Goal: Information Seeking & Learning: Find specific fact

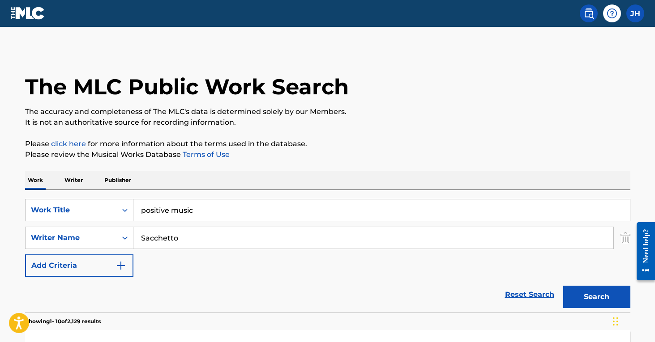
click at [202, 213] on input "positive music" at bounding box center [381, 210] width 496 height 21
click at [387, 146] on p "Please click here for more information about the terms used in the database." at bounding box center [327, 144] width 605 height 11
click at [590, 294] on button "Search" at bounding box center [596, 297] width 67 height 22
click at [208, 208] on input "positive mind" at bounding box center [381, 210] width 496 height 21
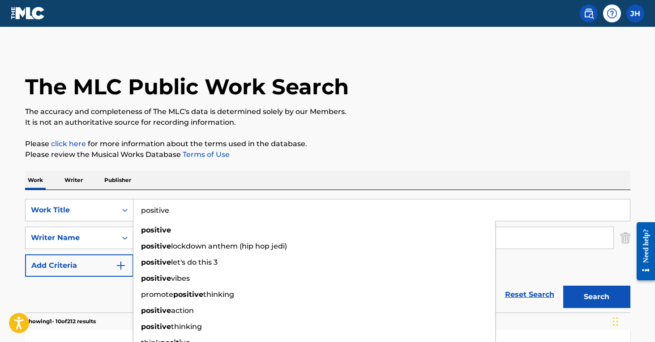
click at [533, 256] on div "SearchWithCriteria369b4a82-9fdc-4d55-9118-0c2bf1eb4591 Work Title positive posi…" at bounding box center [327, 238] width 605 height 78
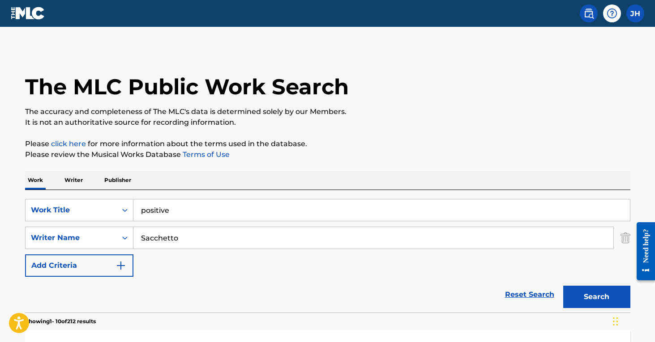
click at [628, 234] on img "Search Form" at bounding box center [625, 238] width 10 height 22
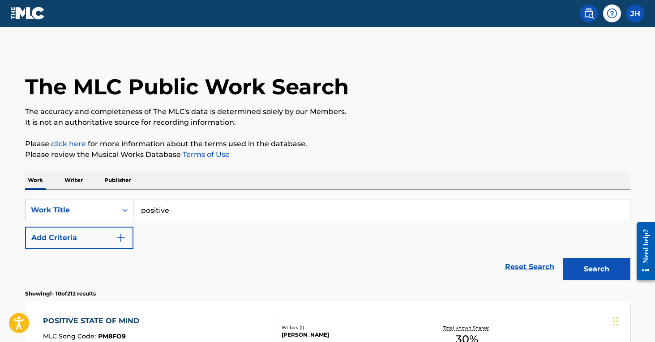
click at [604, 270] on button "Search" at bounding box center [596, 269] width 67 height 22
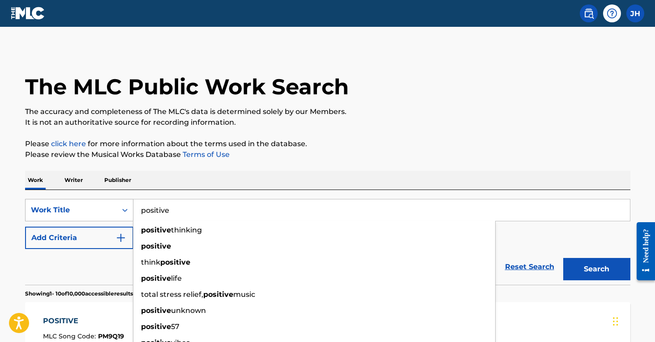
drag, startPoint x: 192, startPoint y: 212, endPoint x: 101, endPoint y: 207, distance: 91.4
click at [101, 207] on div "SearchWithCriteria369b4a82-9fdc-4d55-9118-0c2bf1eb4591 Work Title positive posi…" at bounding box center [327, 210] width 605 height 22
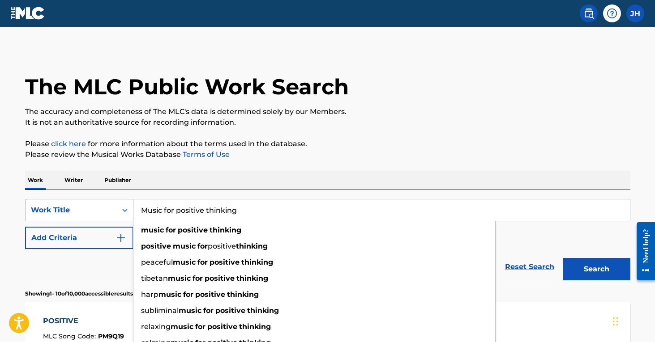
type input "Music for positive thinking"
click at [596, 269] on button "Search" at bounding box center [596, 269] width 67 height 22
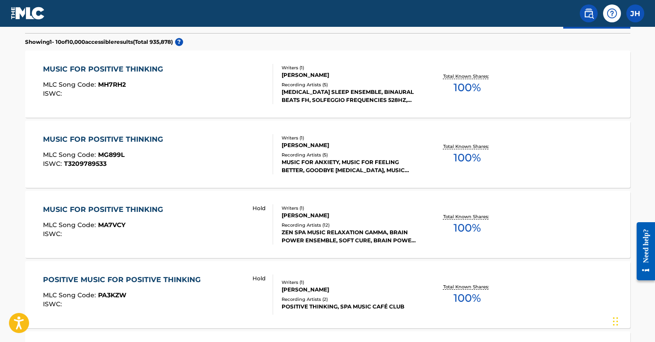
scroll to position [253, 0]
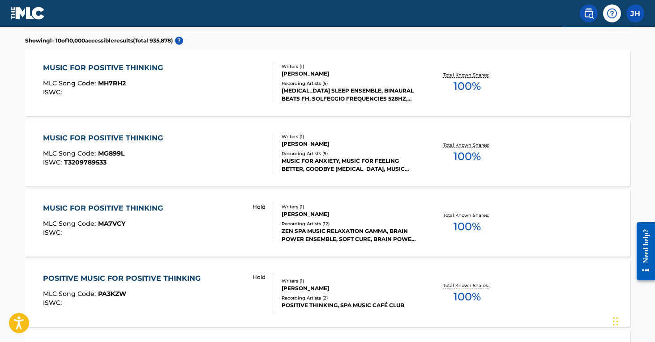
click at [102, 220] on span "MA7VCY" at bounding box center [111, 224] width 27 height 8
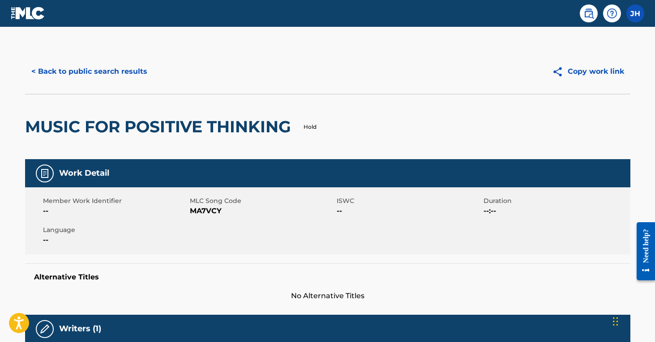
click at [102, 220] on div "Member Work Identifier -- MLC Song Code MA7VCY ISWC -- Duration --:-- Language …" at bounding box center [327, 221] width 605 height 67
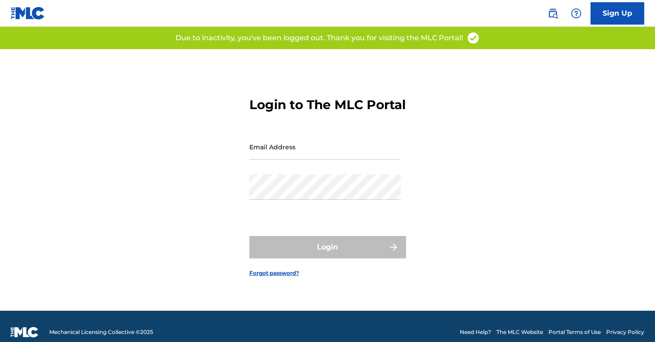
click at [189, 209] on body "Sign Up Login to The MLC Portal Email Address Password Login Forgot password? M…" at bounding box center [327, 171] width 655 height 342
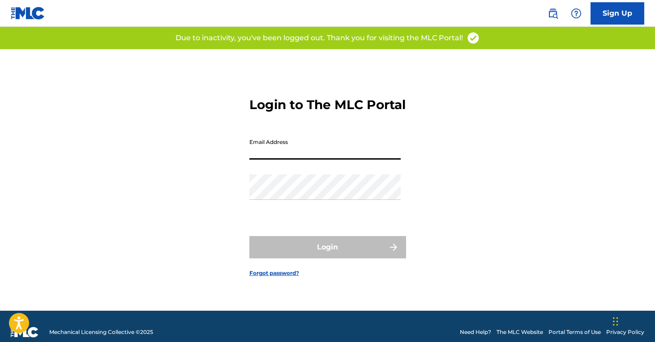
type input "[PERSON_NAME][EMAIL_ADDRESS][PERSON_NAME][DOMAIN_NAME]"
click at [327, 255] on button "Login" at bounding box center [327, 247] width 157 height 22
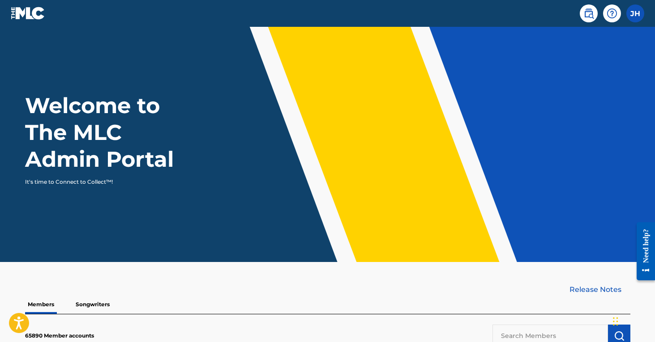
click at [588, 10] on img at bounding box center [588, 13] width 11 height 11
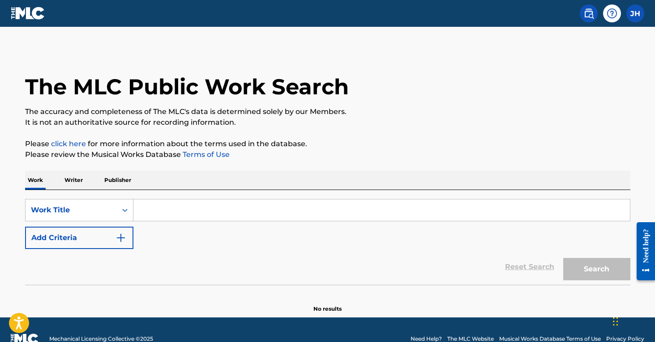
click at [192, 207] on input "Search Form" at bounding box center [381, 210] width 496 height 21
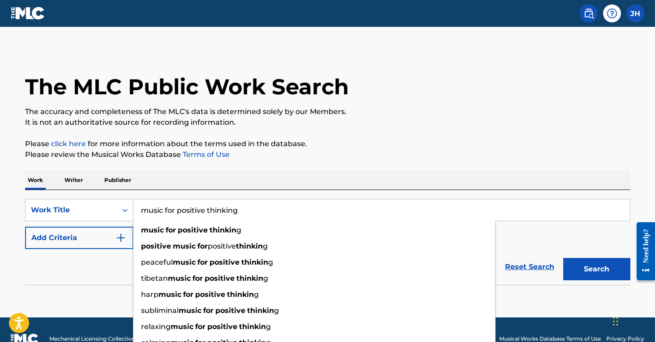
type input "music for positive thinking"
click at [596, 269] on button "Search" at bounding box center [596, 269] width 67 height 22
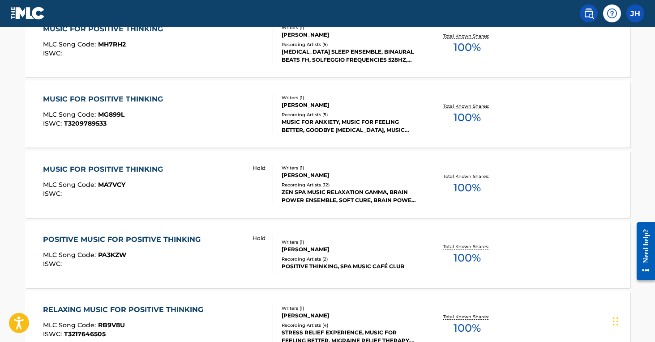
scroll to position [293, 0]
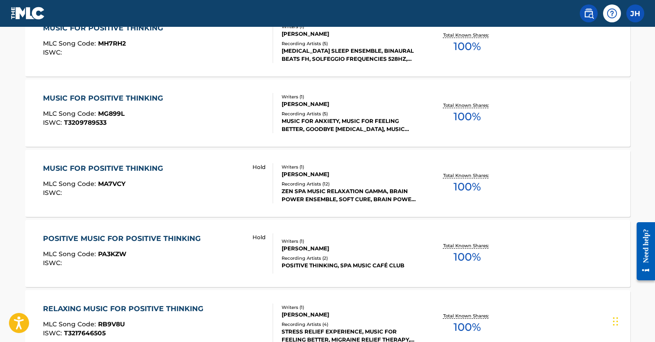
click at [121, 175] on div "MUSIC FOR POSITIVE THINKING MLC Song Code : MA7VCY ISWC :" at bounding box center [105, 183] width 124 height 40
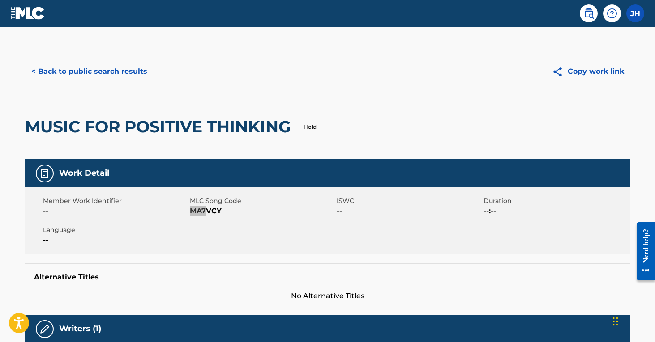
drag, startPoint x: 190, startPoint y: 210, endPoint x: 209, endPoint y: 210, distance: 18.8
click at [192, 230] on div "Member Work Identifier -- MLC Song Code MA7VCY ISWC -- Duration --:-- Language …" at bounding box center [327, 221] width 605 height 67
drag, startPoint x: 187, startPoint y: 211, endPoint x: 214, endPoint y: 212, distance: 27.3
click at [214, 212] on div "Member Work Identifier -- MLC Song Code MA7VCY ISWC -- Duration --:-- Language …" at bounding box center [327, 221] width 605 height 67
click at [217, 212] on span "MA7VCY" at bounding box center [262, 211] width 145 height 11
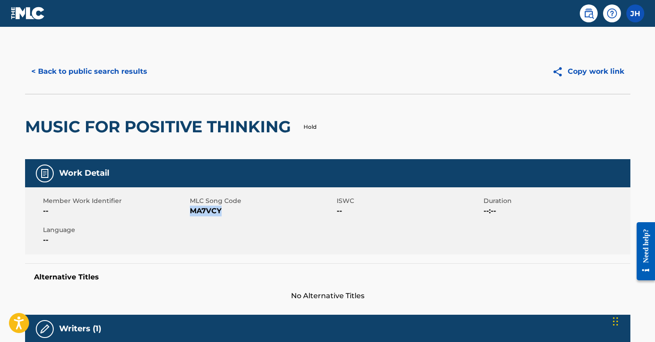
drag, startPoint x: 227, startPoint y: 208, endPoint x: 190, endPoint y: 212, distance: 36.9
click at [190, 212] on span "MA7VCY" at bounding box center [262, 211] width 145 height 11
copy span "MA7VCY"
click at [127, 73] on button "< Back to public search results" at bounding box center [89, 71] width 128 height 22
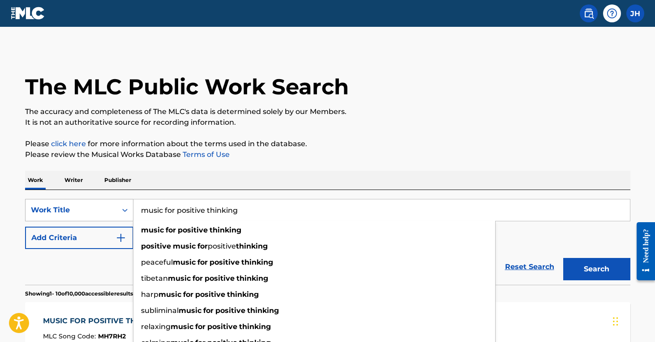
drag, startPoint x: 249, startPoint y: 212, endPoint x: 98, endPoint y: 206, distance: 151.4
click at [98, 206] on div "SearchWithCriteria7e909a18-c410-4e8a-a6d0-b6a9cfc93c37 Work Title music for pos…" at bounding box center [327, 210] width 605 height 22
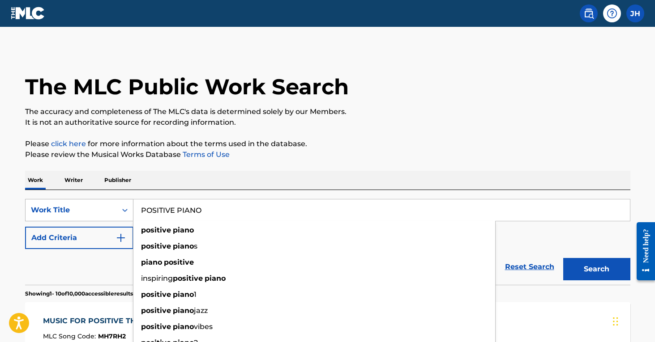
type input "POSITIVE PIANO"
click at [596, 269] on button "Search" at bounding box center [596, 269] width 67 height 22
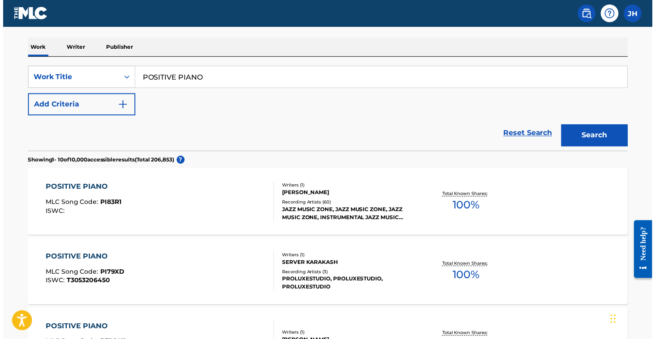
scroll to position [50, 0]
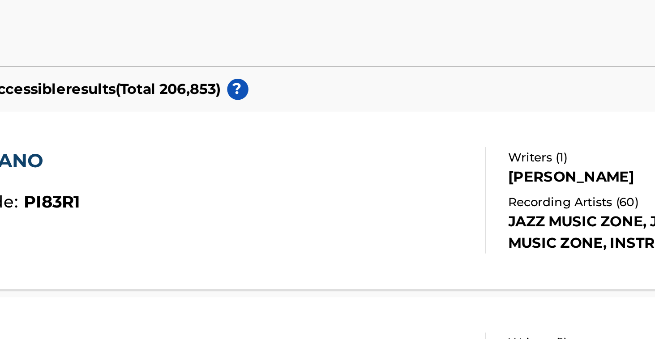
click at [98, 282] on span "PI83R1" at bounding box center [108, 286] width 21 height 8
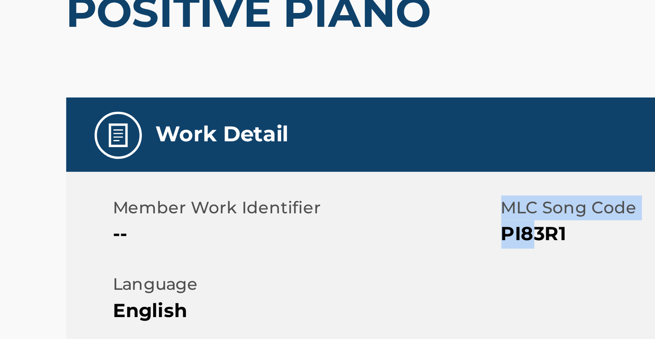
drag, startPoint x: 184, startPoint y: 89, endPoint x: 200, endPoint y: 88, distance: 15.2
click at [200, 188] on div "Member Work Identifier -- MLC Song Code PI83R1 ISWC -- Duration --:-- Language …" at bounding box center [327, 221] width 605 height 67
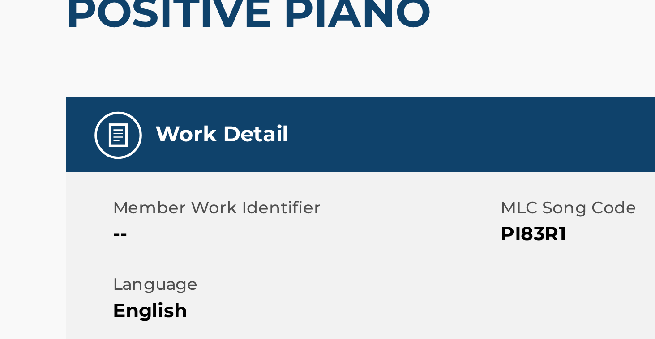
click at [218, 206] on span "PI83R1" at bounding box center [262, 211] width 145 height 11
drag, startPoint x: 218, startPoint y: 87, endPoint x: 189, endPoint y: 90, distance: 28.8
click at [190, 206] on span "PI83R1" at bounding box center [262, 211] width 145 height 11
copy span "PI83R1"
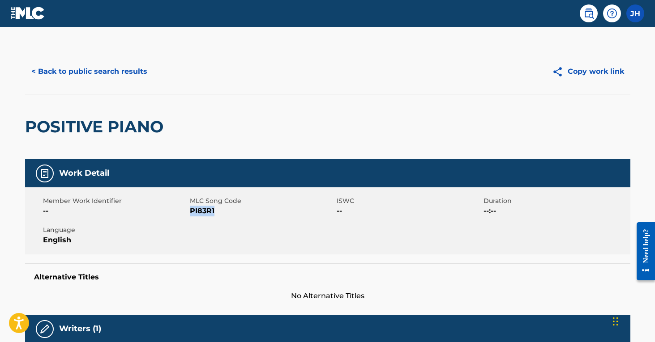
click at [125, 68] on button "< Back to public search results" at bounding box center [89, 71] width 128 height 22
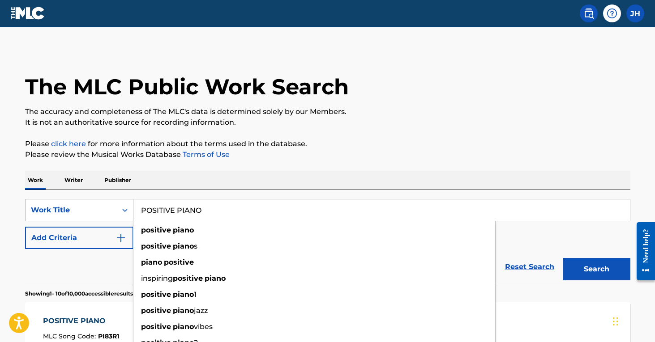
drag, startPoint x: 215, startPoint y: 210, endPoint x: 123, endPoint y: 207, distance: 92.2
click at [123, 207] on div "SearchWithCriteria7e909a18-c410-4e8a-a6d0-b6a9cfc93c37 Work Title POSITIVE PIAN…" at bounding box center [327, 210] width 605 height 22
type input "Stay positive"
click at [596, 269] on button "Search" at bounding box center [596, 269] width 67 height 22
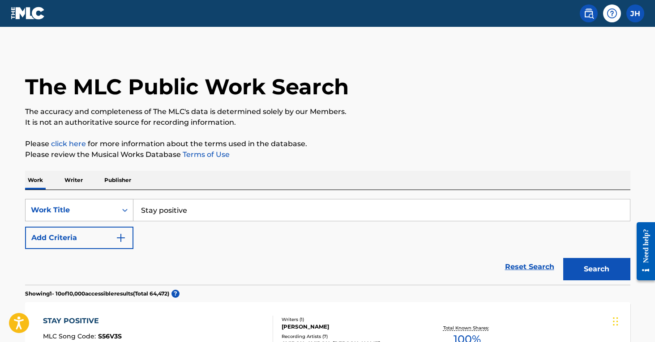
click at [124, 209] on div "Search Form" at bounding box center [125, 210] width 16 height 16
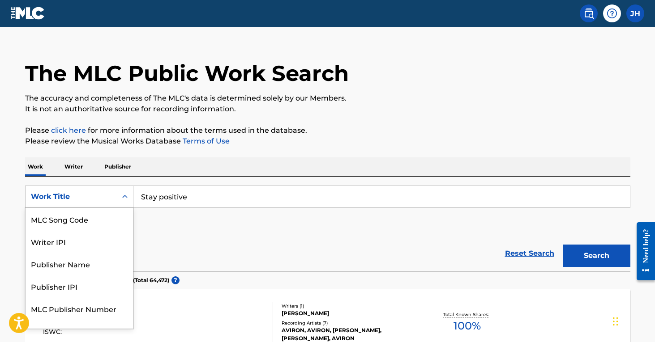
scroll to position [14, 0]
click at [111, 219] on div "MLC Song Code" at bounding box center [79, 219] width 107 height 22
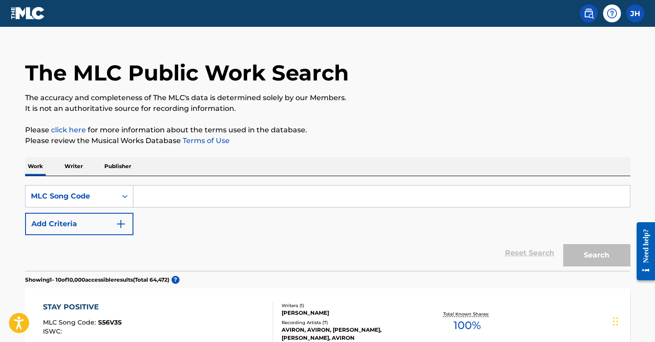
click at [184, 196] on input "Search Form" at bounding box center [381, 196] width 496 height 21
paste input "P6723O"
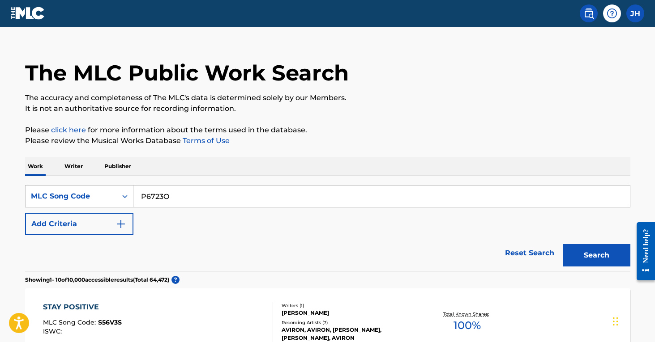
type input "P6723O"
click at [596, 256] on button "Search" at bounding box center [596, 255] width 67 height 22
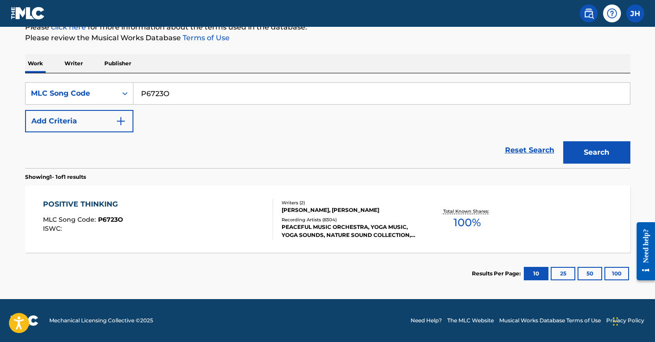
scroll to position [117, 0]
click at [272, 217] on div at bounding box center [268, 219] width 7 height 40
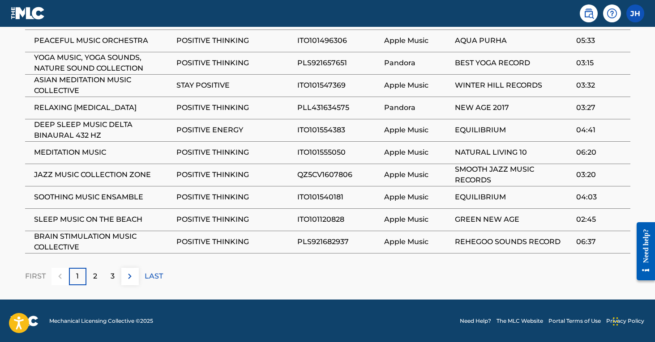
scroll to position [571, 0]
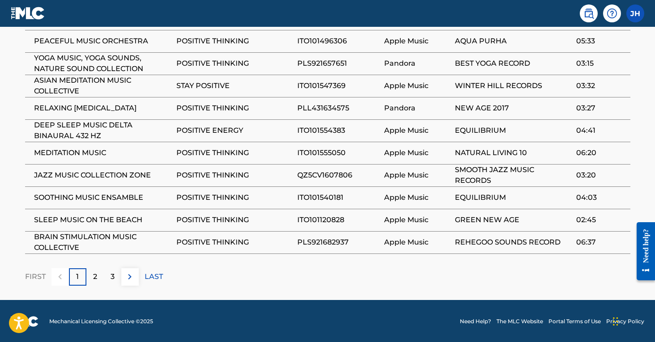
click at [95, 278] on p "2" at bounding box center [95, 277] width 4 height 11
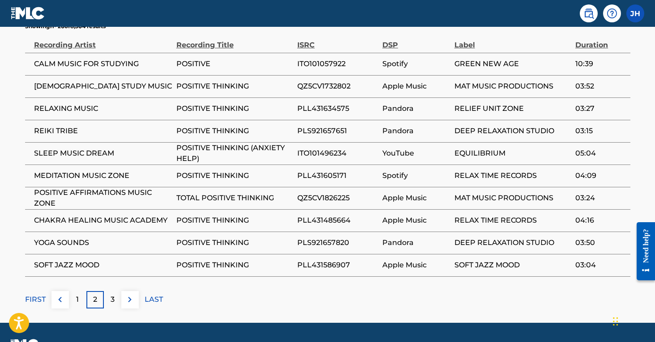
scroll to position [568, 0]
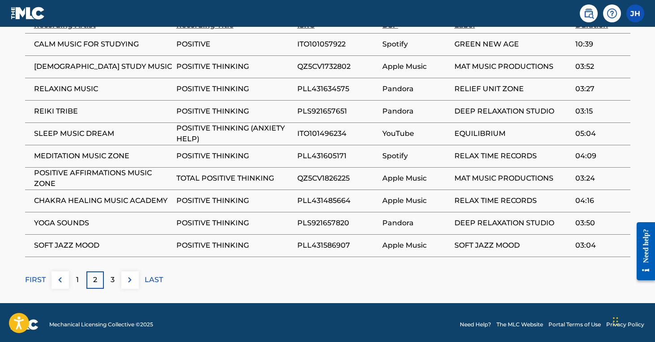
click at [111, 279] on p "3" at bounding box center [113, 280] width 4 height 11
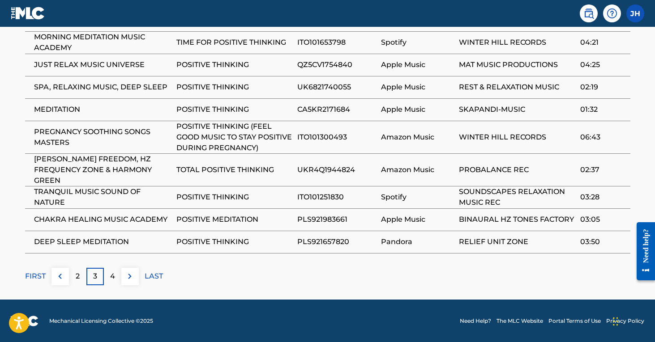
click at [114, 274] on p "4" at bounding box center [112, 276] width 5 height 11
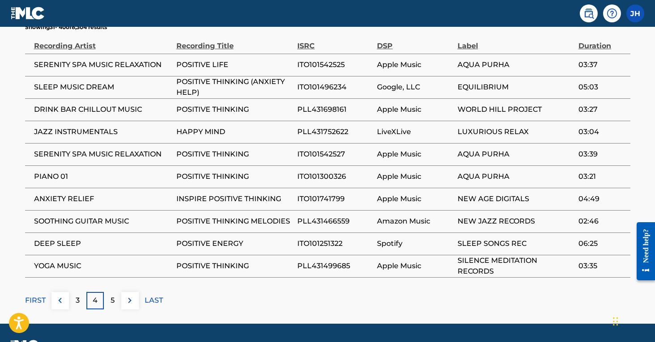
scroll to position [550, 0]
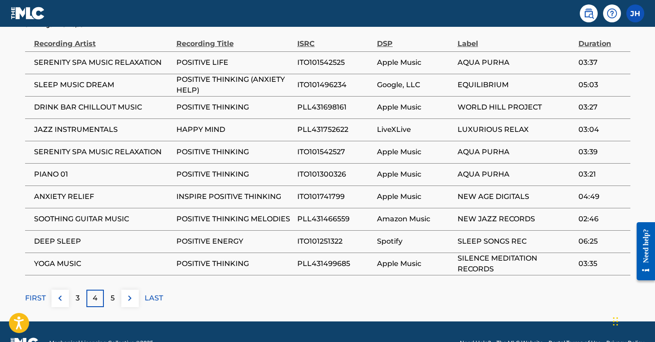
click at [112, 297] on p "5" at bounding box center [113, 298] width 4 height 11
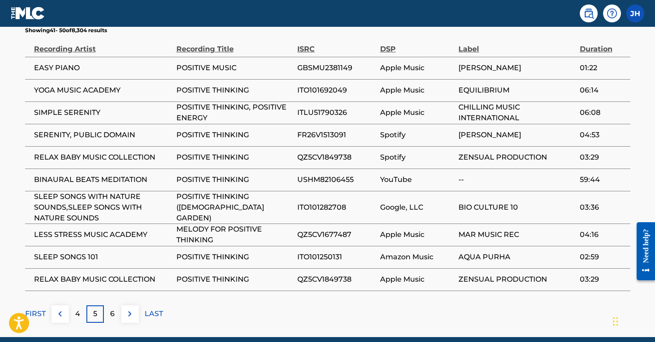
scroll to position [546, 0]
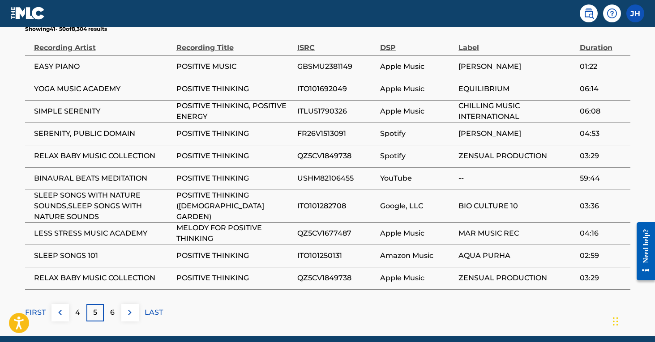
click at [115, 309] on div "6" at bounding box center [112, 312] width 17 height 17
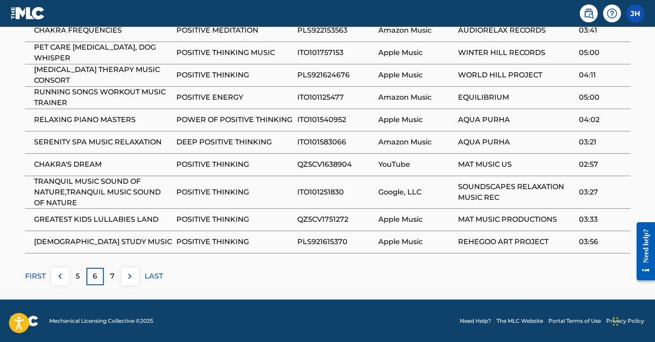
scroll to position [581, 0]
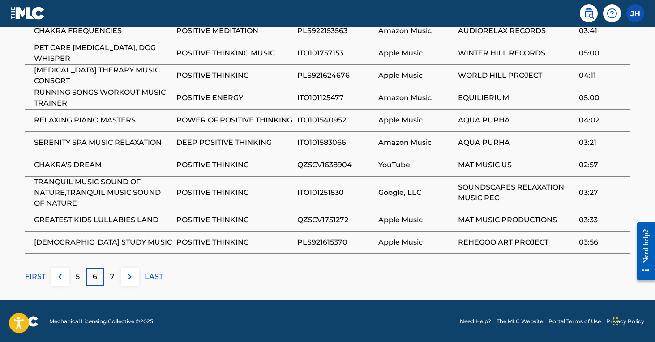
click at [111, 277] on p "7" at bounding box center [112, 277] width 4 height 11
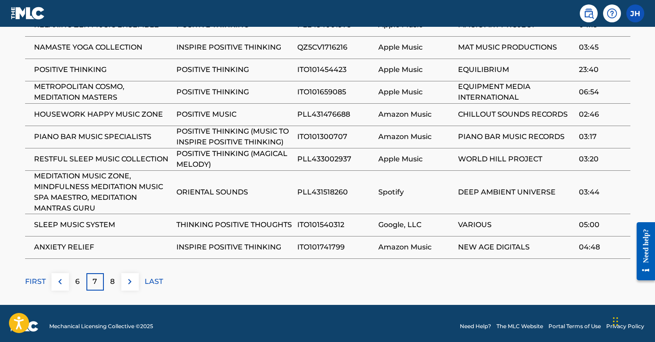
scroll to position [587, 0]
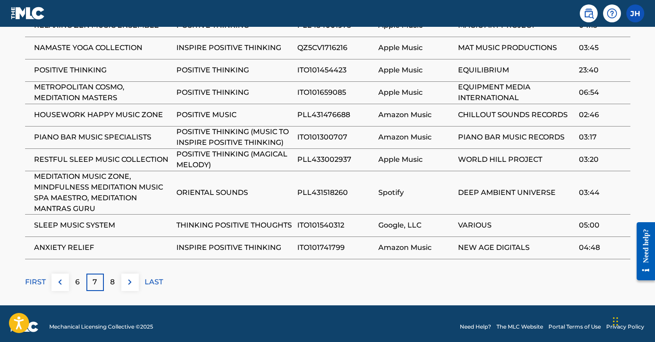
click at [40, 279] on p "FIRST" at bounding box center [35, 282] width 21 height 11
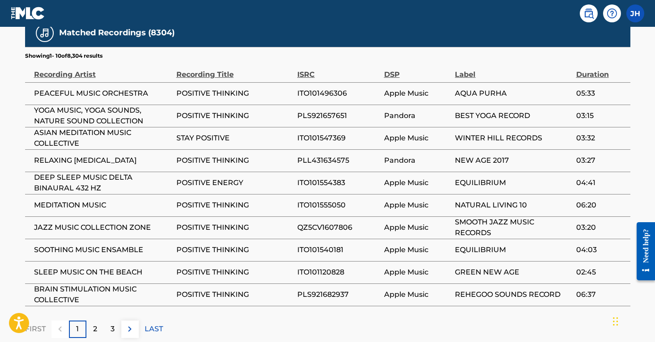
scroll to position [522, 0]
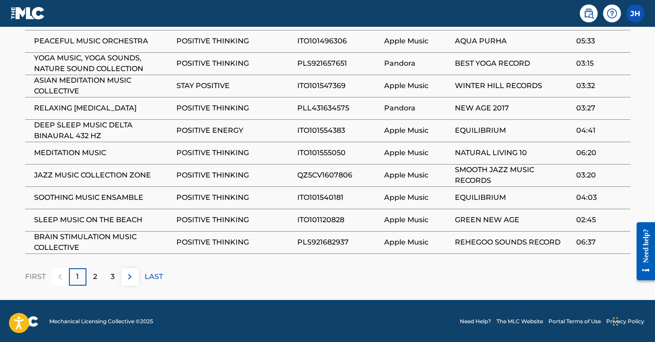
click at [93, 281] on p "2" at bounding box center [95, 277] width 4 height 11
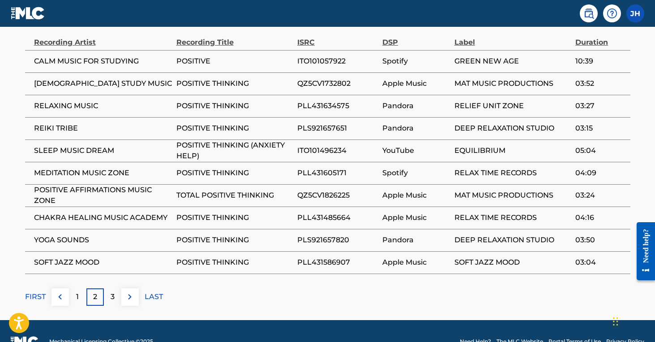
scroll to position [555, 0]
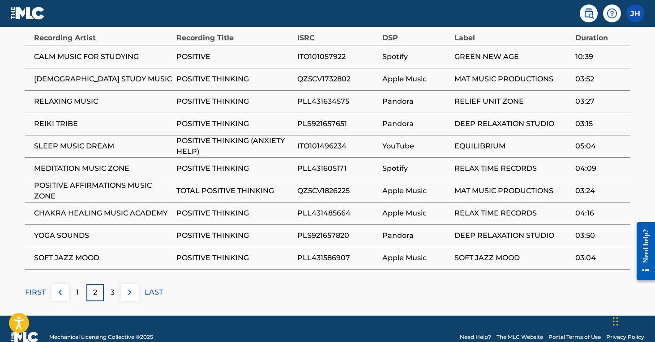
click at [112, 294] on p "3" at bounding box center [113, 292] width 4 height 11
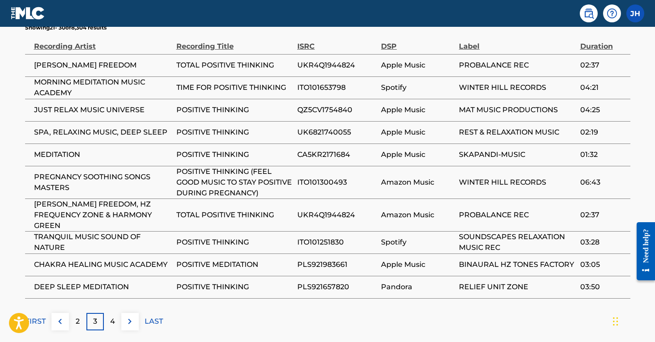
scroll to position [548, 0]
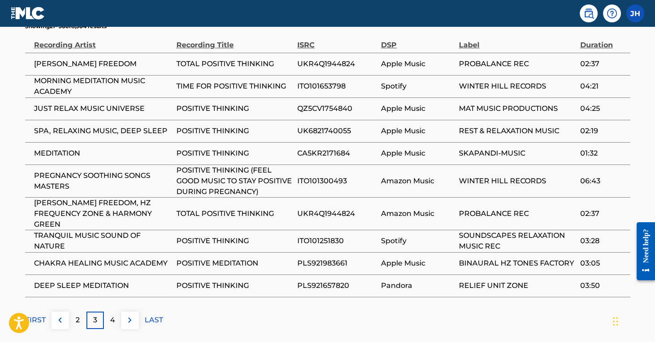
click at [110, 321] on p "4" at bounding box center [112, 320] width 5 height 11
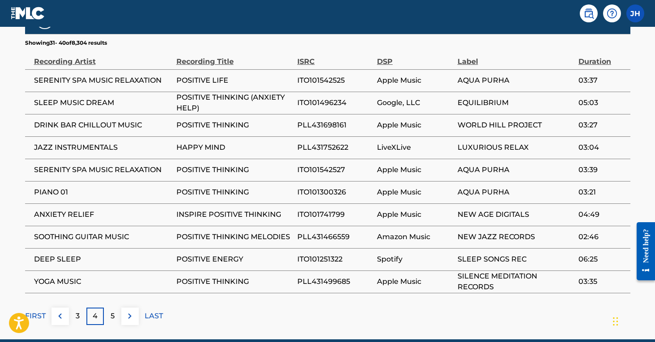
scroll to position [537, 0]
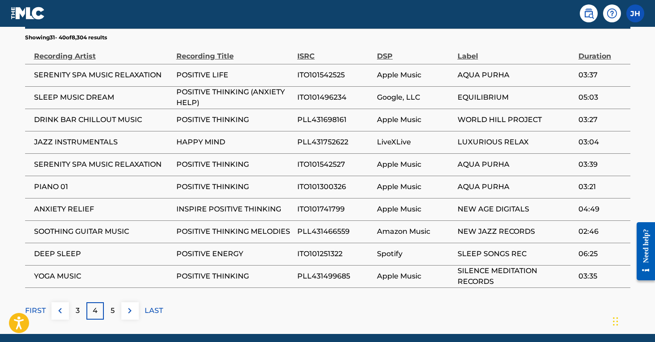
click at [111, 306] on p "5" at bounding box center [113, 311] width 4 height 11
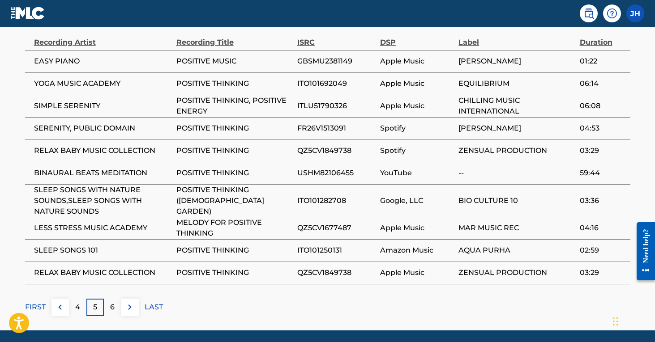
scroll to position [562, 0]
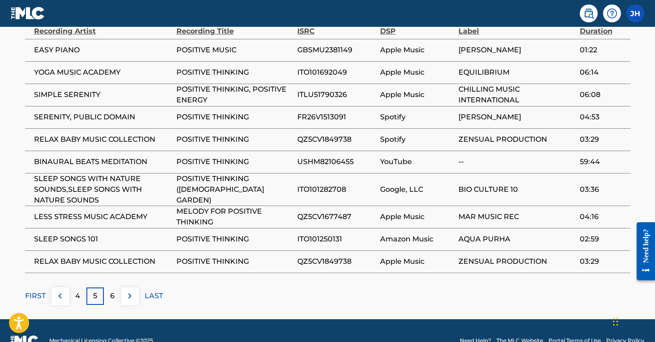
click at [110, 297] on p "6" at bounding box center [112, 296] width 4 height 11
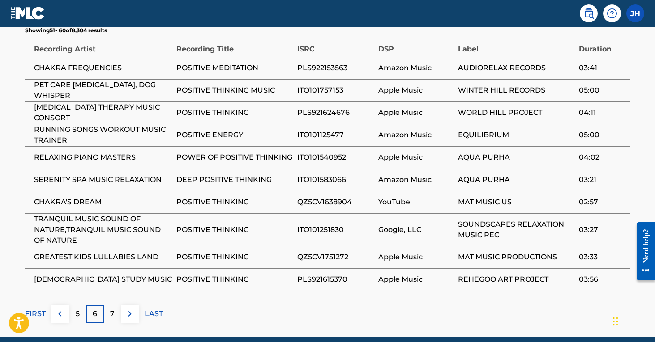
scroll to position [547, 0]
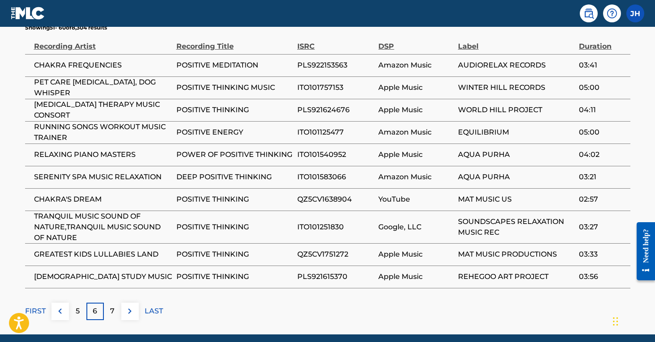
click at [112, 311] on p "7" at bounding box center [112, 311] width 4 height 11
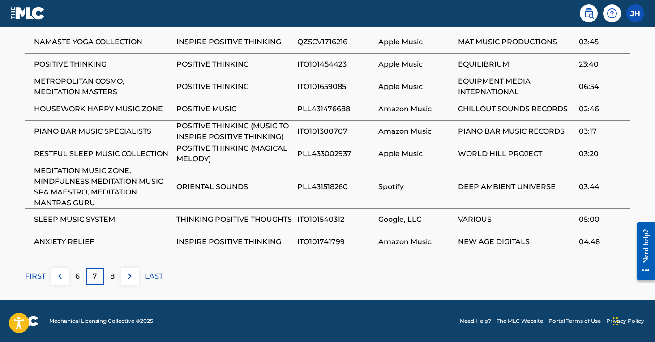
scroll to position [592, 0]
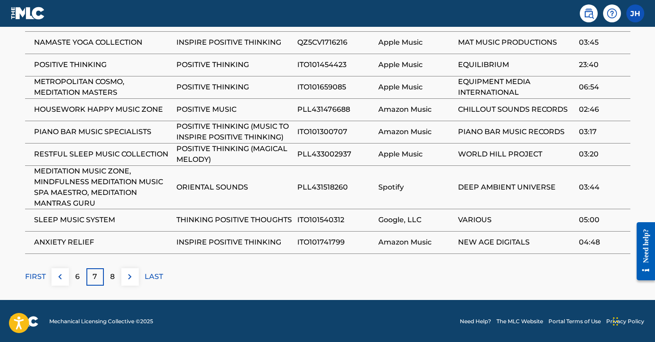
click at [111, 279] on p "8" at bounding box center [112, 277] width 4 height 11
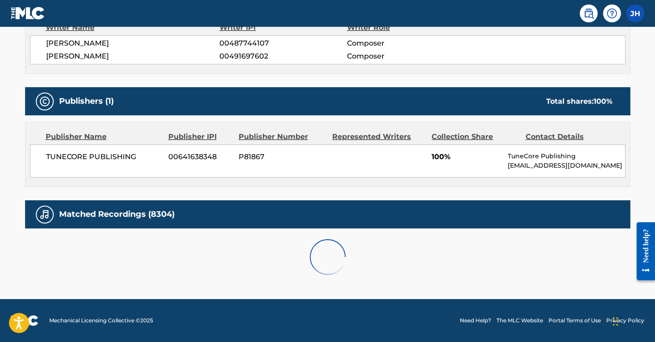
scroll to position [336, 0]
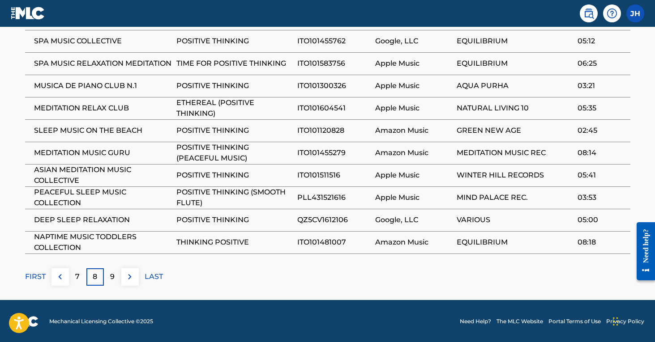
click at [114, 280] on p "9" at bounding box center [112, 277] width 4 height 11
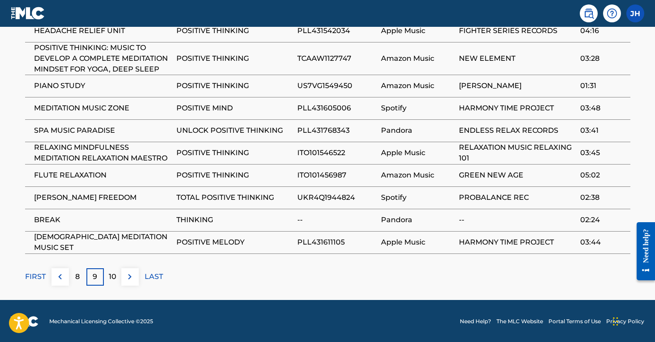
click at [111, 273] on p "10" at bounding box center [113, 277] width 8 height 11
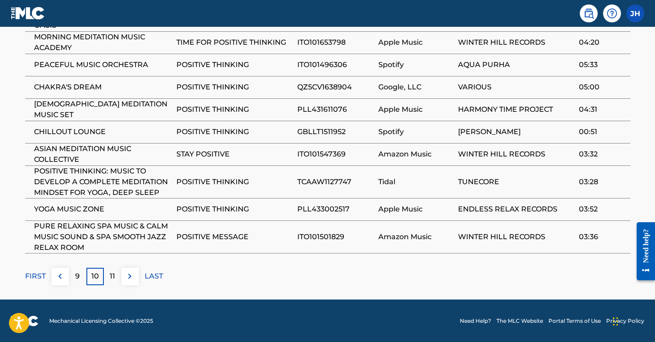
scroll to position [592, 0]
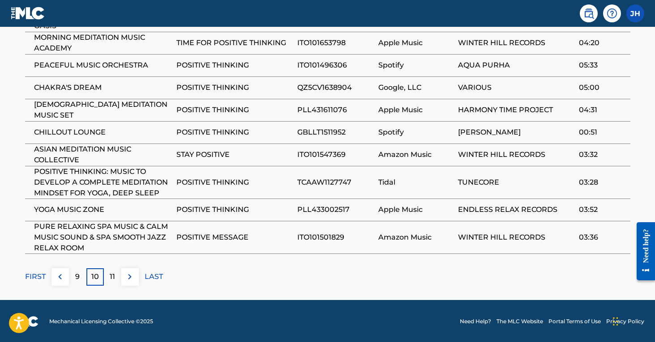
click at [111, 283] on div "11" at bounding box center [112, 277] width 17 height 17
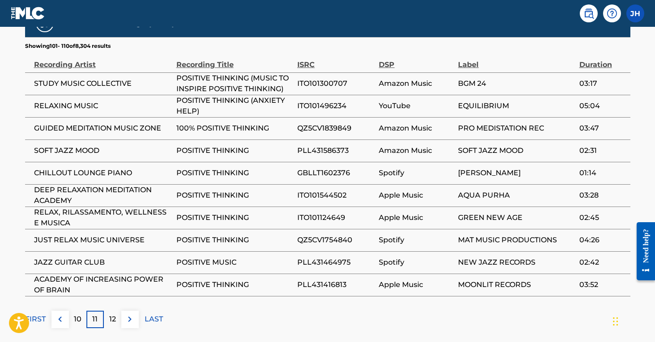
scroll to position [531, 0]
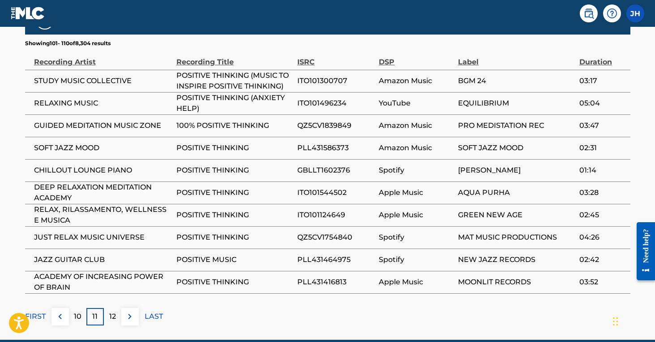
click at [108, 313] on div "12" at bounding box center [112, 316] width 17 height 17
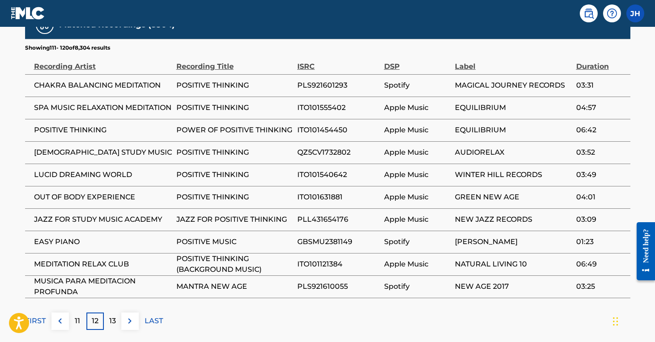
scroll to position [540, 0]
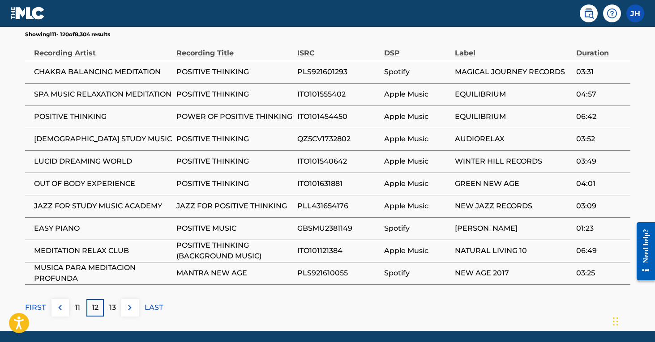
click at [115, 303] on p "13" at bounding box center [112, 308] width 7 height 11
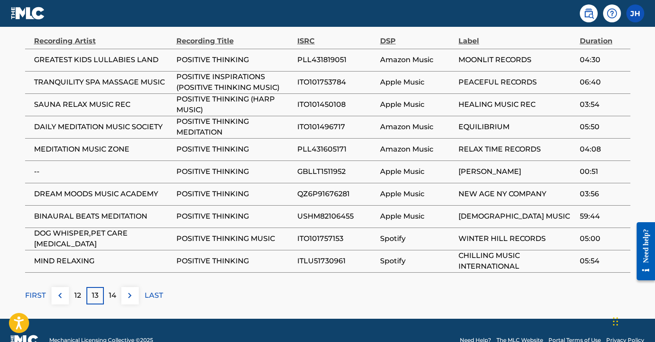
scroll to position [554, 0]
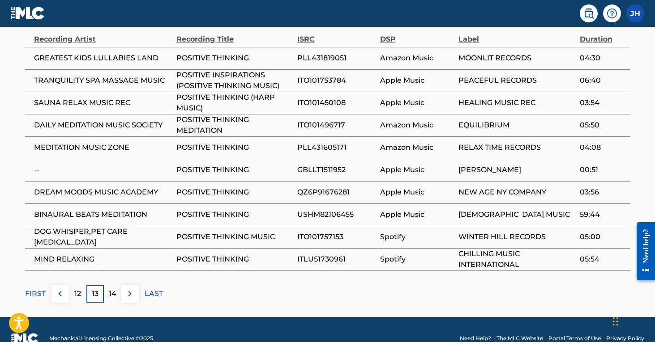
click at [110, 298] on p "14" at bounding box center [113, 294] width 8 height 11
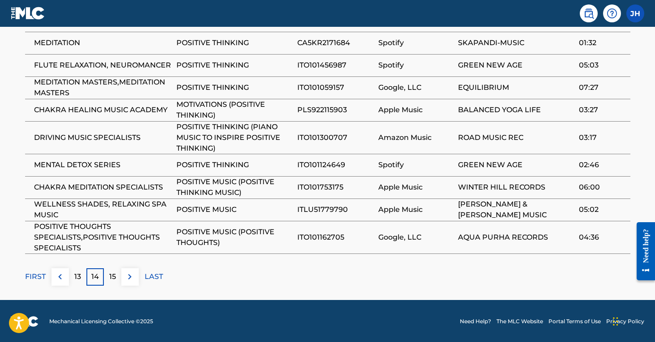
click at [111, 280] on p "15" at bounding box center [112, 277] width 7 height 11
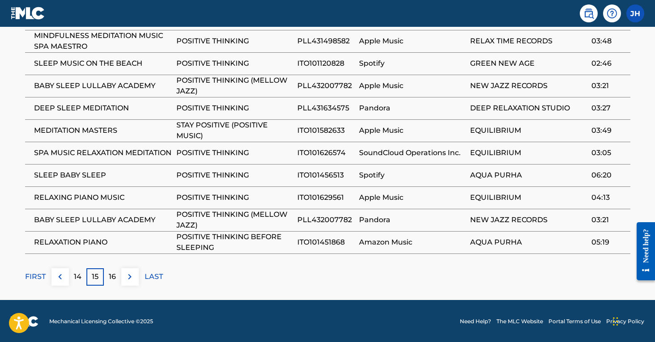
click at [116, 279] on div "16" at bounding box center [112, 277] width 17 height 17
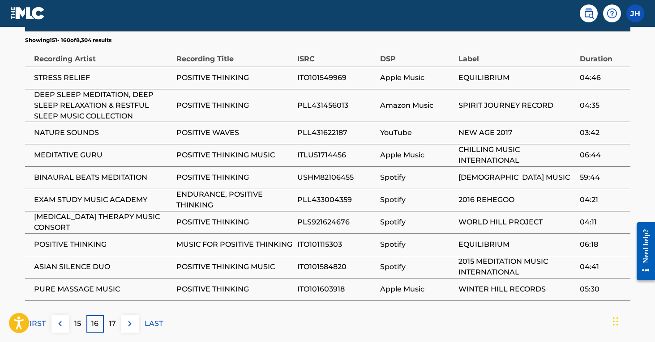
scroll to position [569, 0]
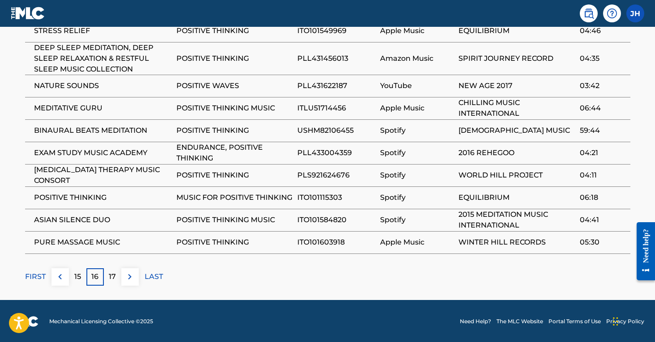
click at [110, 270] on div "17" at bounding box center [112, 277] width 17 height 17
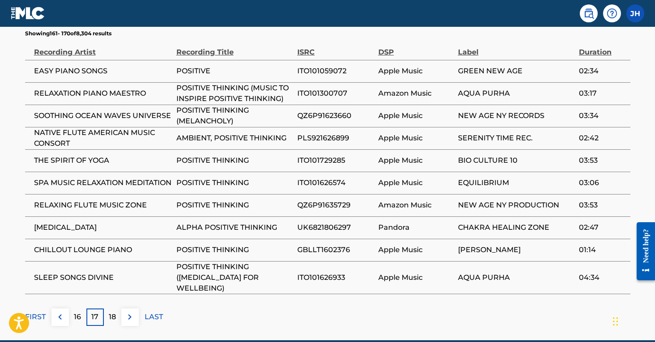
scroll to position [542, 0]
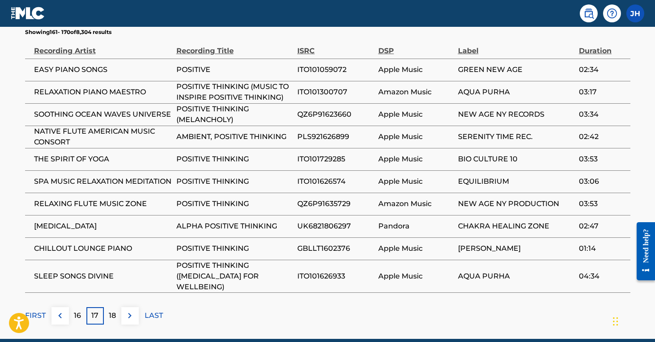
click at [112, 311] on p "18" at bounding box center [112, 316] width 7 height 11
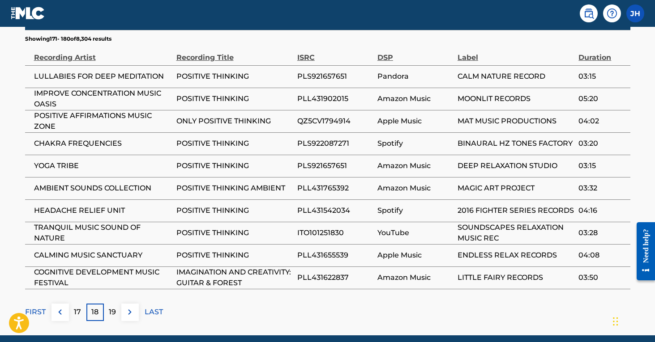
scroll to position [557, 0]
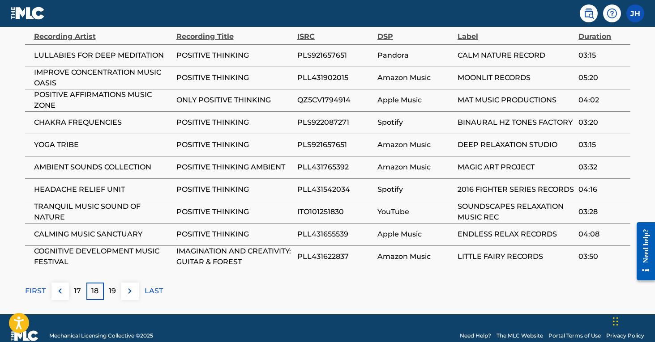
click at [108, 292] on div "19" at bounding box center [112, 291] width 17 height 17
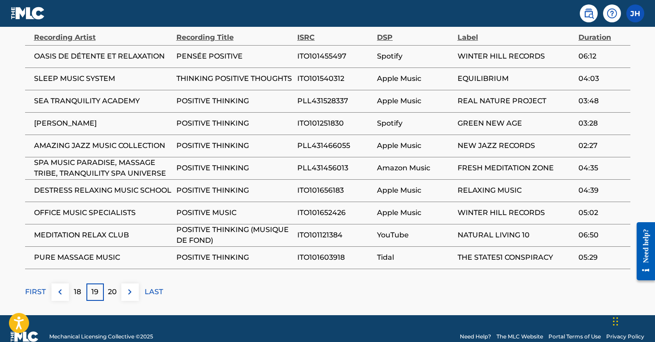
scroll to position [568, 0]
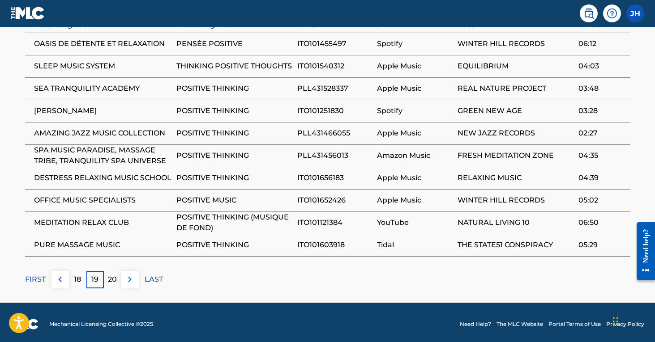
click at [114, 277] on p "20" at bounding box center [112, 279] width 9 height 11
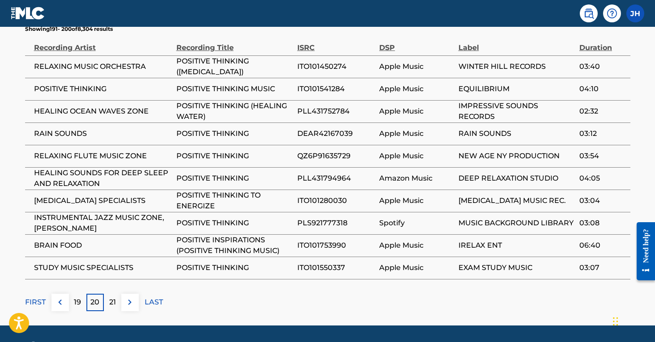
scroll to position [550, 0]
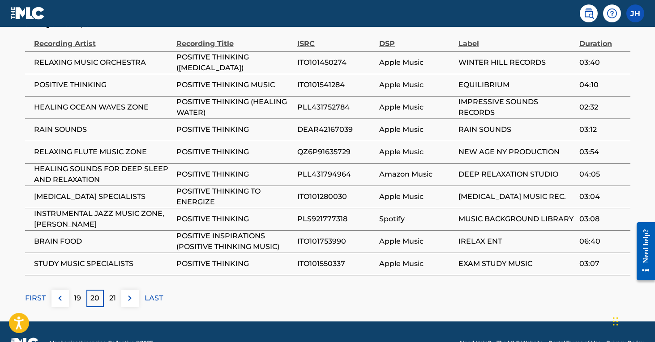
click at [114, 293] on p "21" at bounding box center [112, 298] width 7 height 11
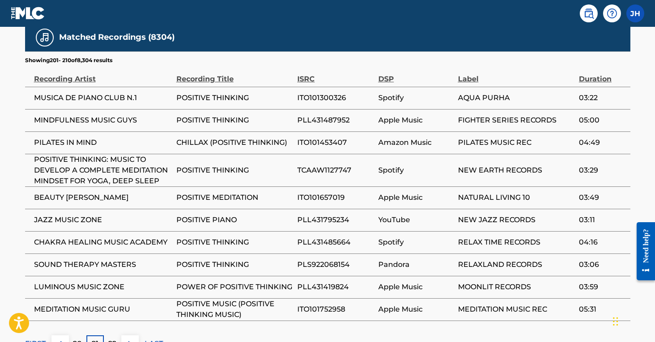
scroll to position [529, 0]
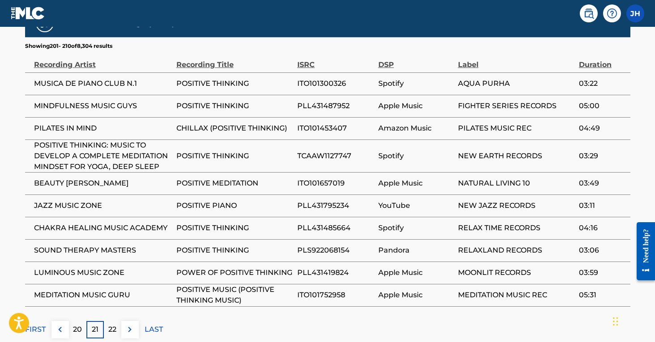
click at [114, 330] on p "22" at bounding box center [112, 329] width 8 height 11
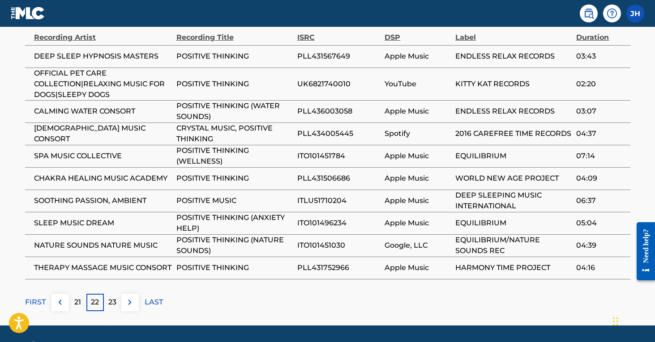
scroll to position [561, 0]
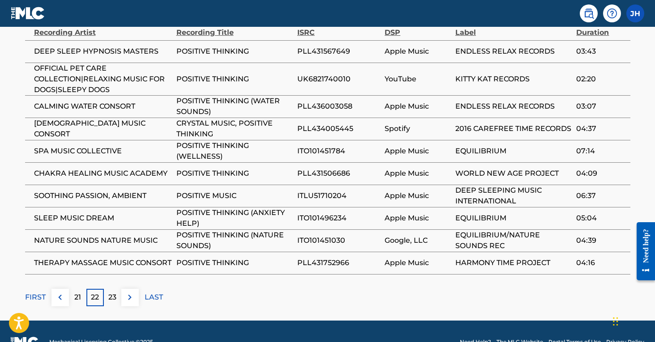
click at [109, 300] on p "23" at bounding box center [112, 297] width 8 height 11
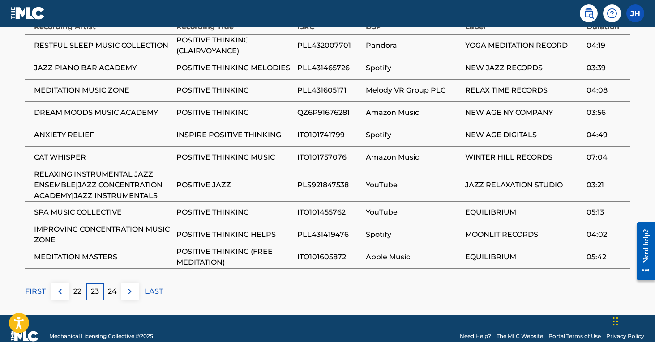
scroll to position [567, 0]
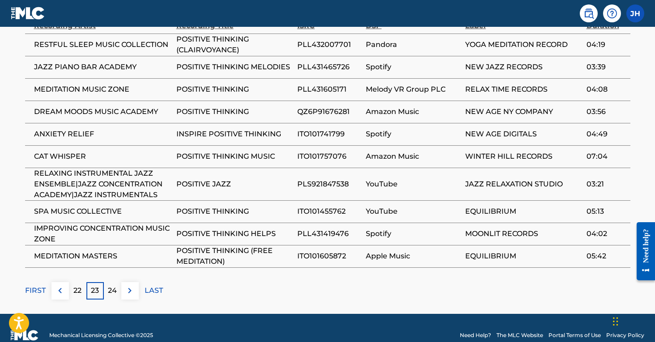
click at [107, 293] on div "24" at bounding box center [112, 290] width 17 height 17
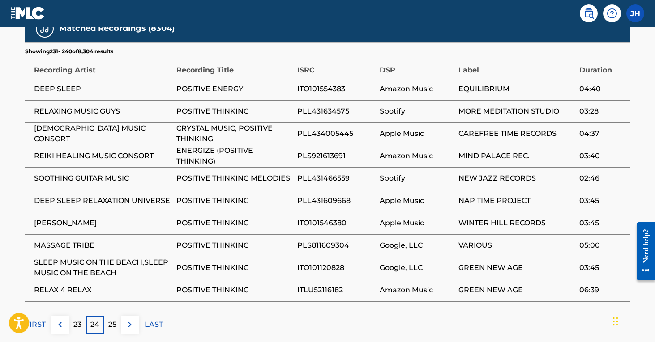
scroll to position [525, 0]
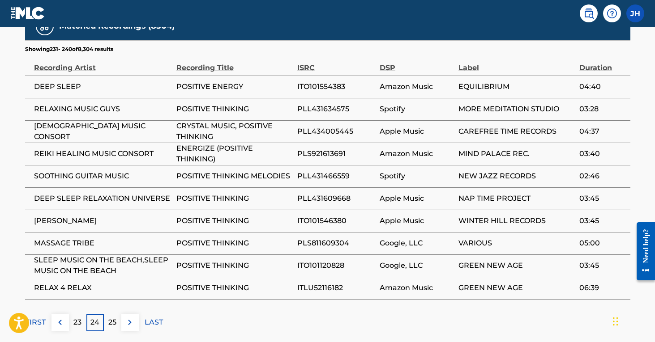
click at [114, 320] on p "25" at bounding box center [112, 322] width 8 height 11
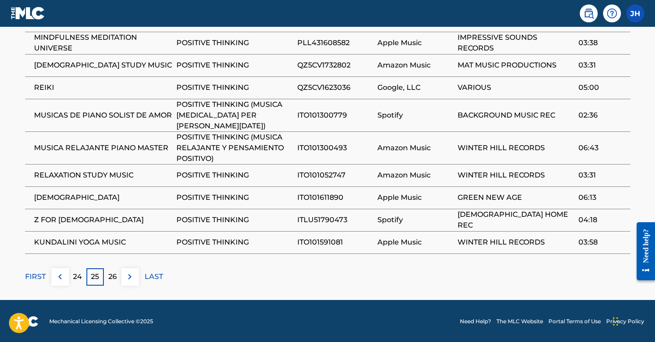
click at [110, 275] on p "26" at bounding box center [112, 277] width 9 height 11
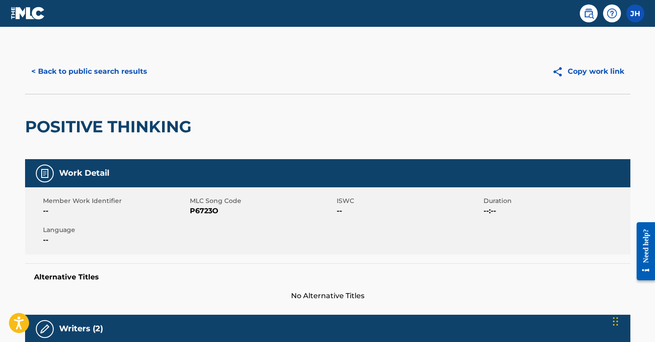
scroll to position [0, 0]
click at [69, 72] on button "< Back to public search results" at bounding box center [89, 71] width 128 height 22
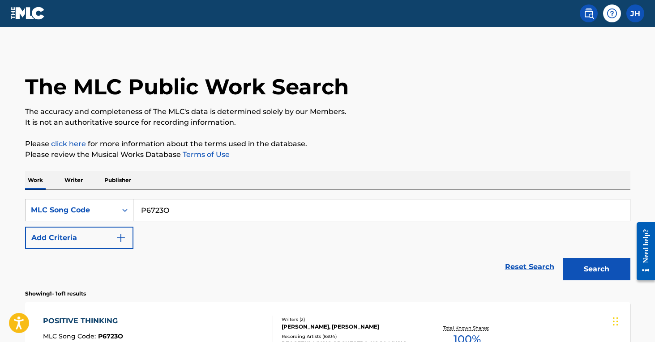
scroll to position [94, 0]
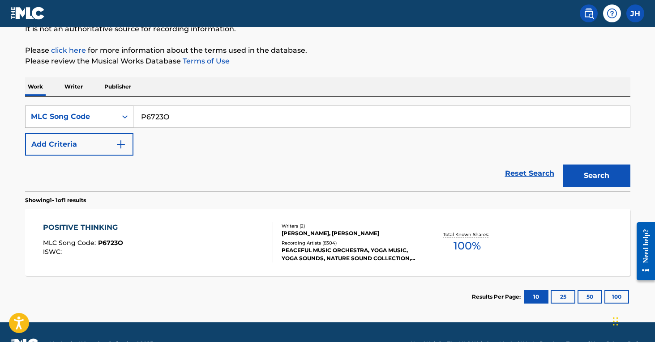
click at [124, 119] on icon "Search Form" at bounding box center [124, 116] width 9 height 9
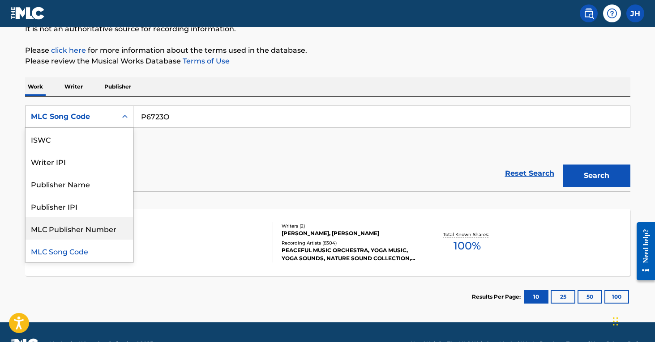
scroll to position [0, 0]
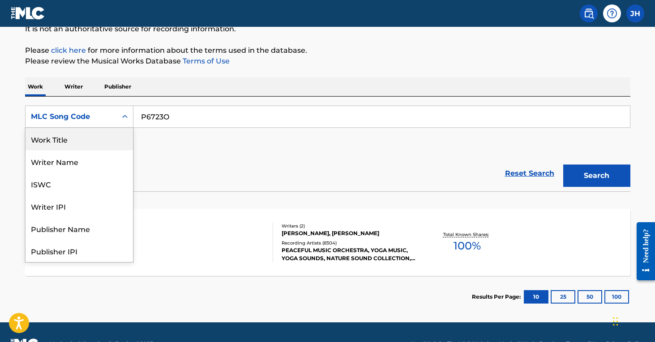
click at [69, 138] on div "Work Title" at bounding box center [79, 139] width 107 height 22
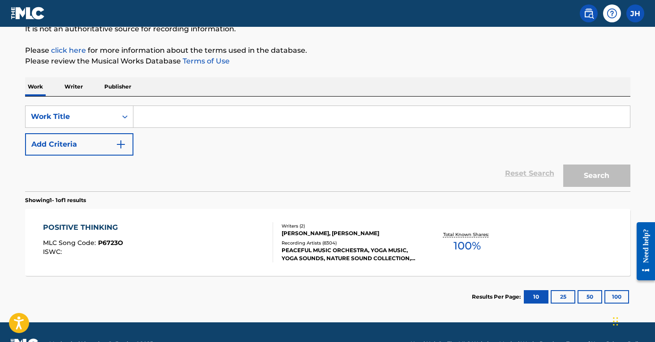
click at [181, 116] on input "Search Form" at bounding box center [381, 116] width 496 height 21
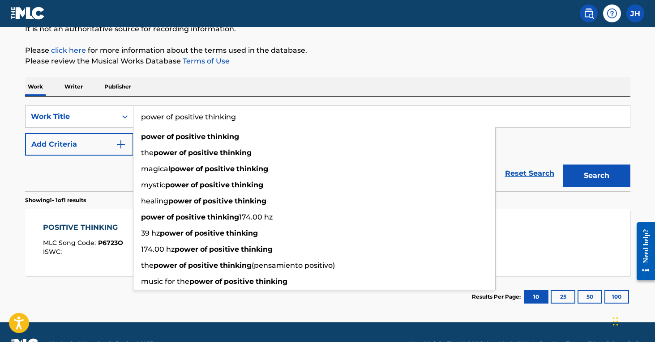
type input "power of positive thinking"
click at [596, 176] on button "Search" at bounding box center [596, 176] width 67 height 22
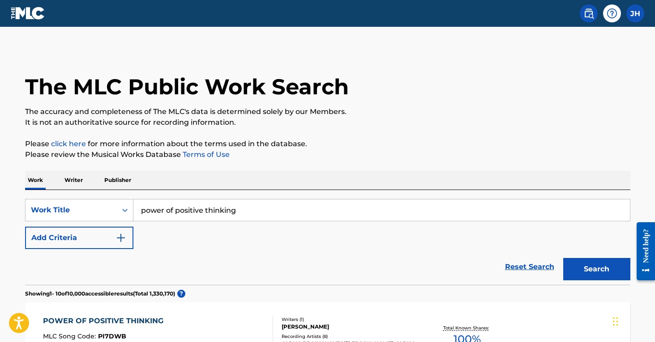
click at [124, 241] on img "Search Form" at bounding box center [120, 238] width 11 height 11
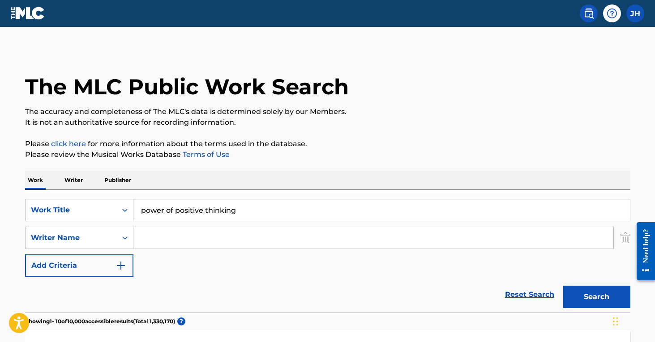
click at [166, 236] on input "Search Form" at bounding box center [373, 237] width 480 height 21
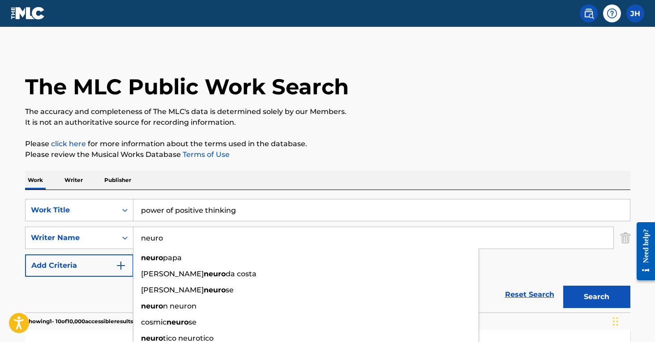
type input "neuro"
click at [596, 297] on button "Search" at bounding box center [596, 297] width 67 height 22
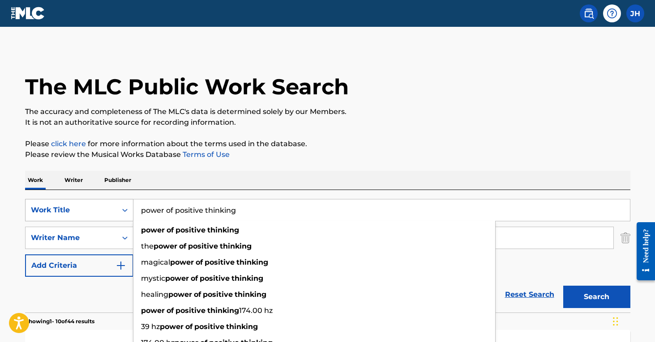
drag, startPoint x: 252, startPoint y: 211, endPoint x: 110, endPoint y: 207, distance: 142.4
click at [110, 207] on div "SearchWithCriteriad829f82d-b6b1-4910-a351-f1e0aa58a5f5 Work Title power of posi…" at bounding box center [327, 210] width 605 height 22
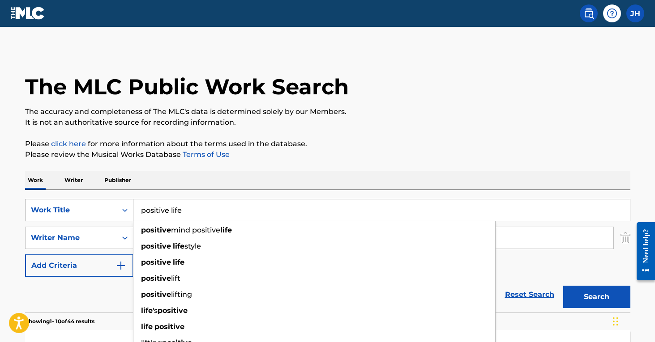
click at [596, 297] on button "Search" at bounding box center [596, 297] width 67 height 22
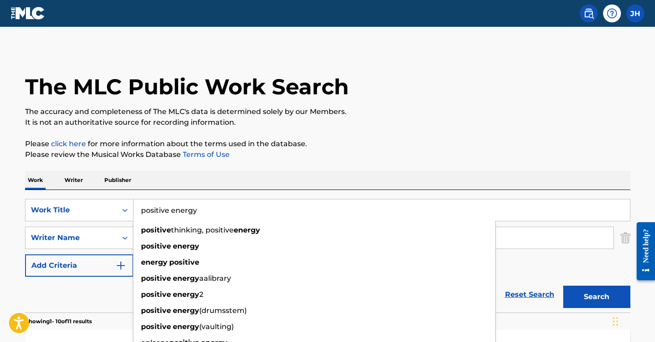
click at [596, 297] on button "Search" at bounding box center [596, 297] width 67 height 22
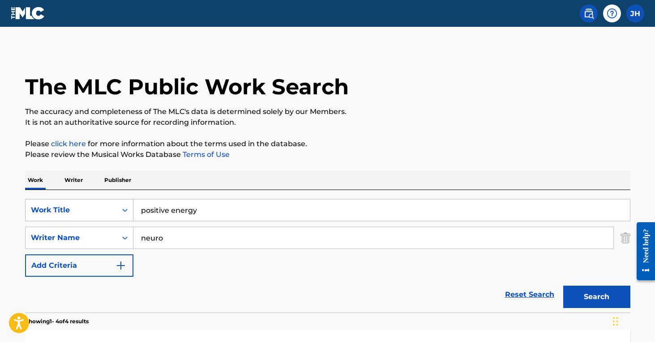
drag, startPoint x: 205, startPoint y: 212, endPoint x: 109, endPoint y: 219, distance: 96.0
click at [109, 219] on div "SearchWithCriteriad829f82d-b6b1-4910-a351-f1e0aa58a5f5 Work Title positive ener…" at bounding box center [327, 210] width 605 height 22
drag, startPoint x: 218, startPoint y: 211, endPoint x: 132, endPoint y: 208, distance: 86.9
click at [132, 208] on div "SearchWithCriteriad829f82d-b6b1-4910-a351-f1e0aa58a5f5 Work Title positive ener…" at bounding box center [327, 210] width 605 height 22
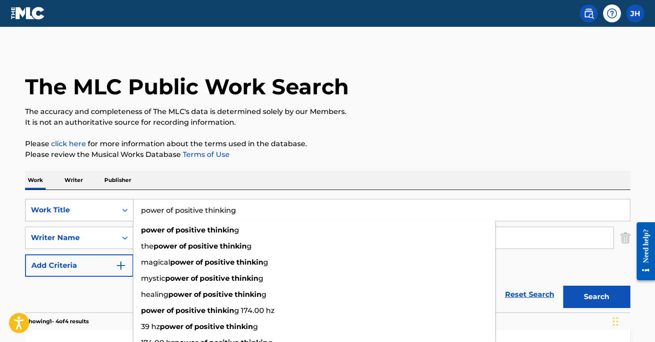
type input "power of positive thinking"
click at [596, 297] on button "Search" at bounding box center [596, 297] width 67 height 22
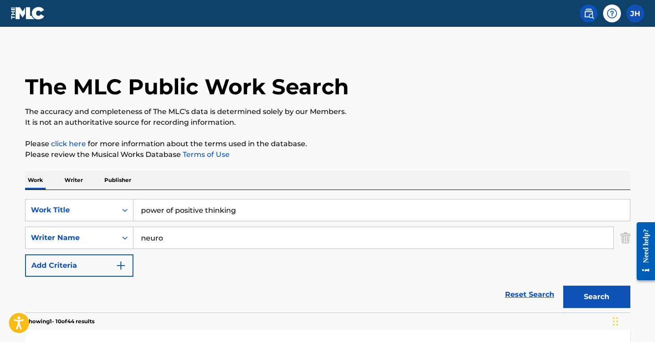
click at [596, 297] on button "Search" at bounding box center [596, 297] width 67 height 22
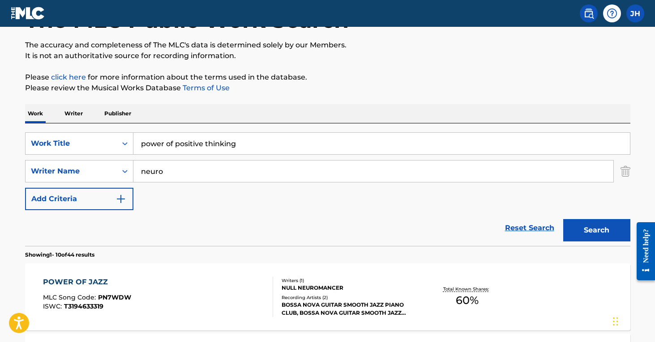
scroll to position [41, 0]
